Goal: Contribute content: Add original content to the website for others to see

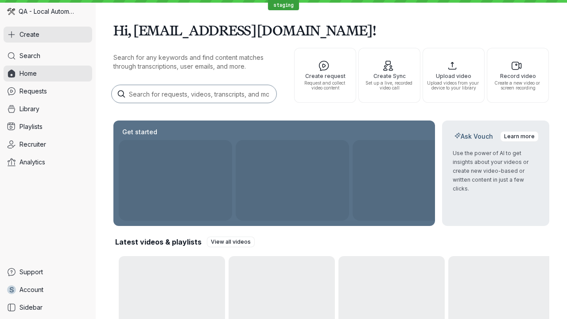
click at [48, 35] on button "Create" at bounding box center [48, 35] width 89 height 16
